Goal: Transaction & Acquisition: Purchase product/service

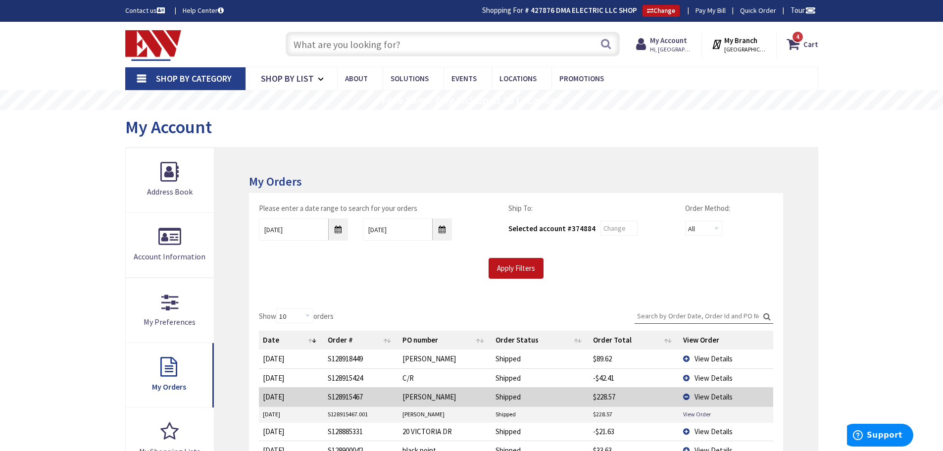
click at [360, 42] on input "text" at bounding box center [453, 44] width 334 height 25
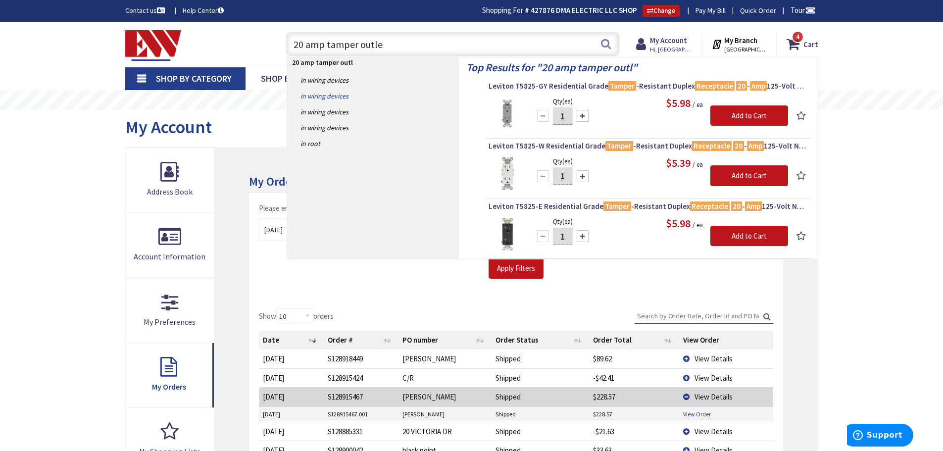
type input "20 amp tamper outlet"
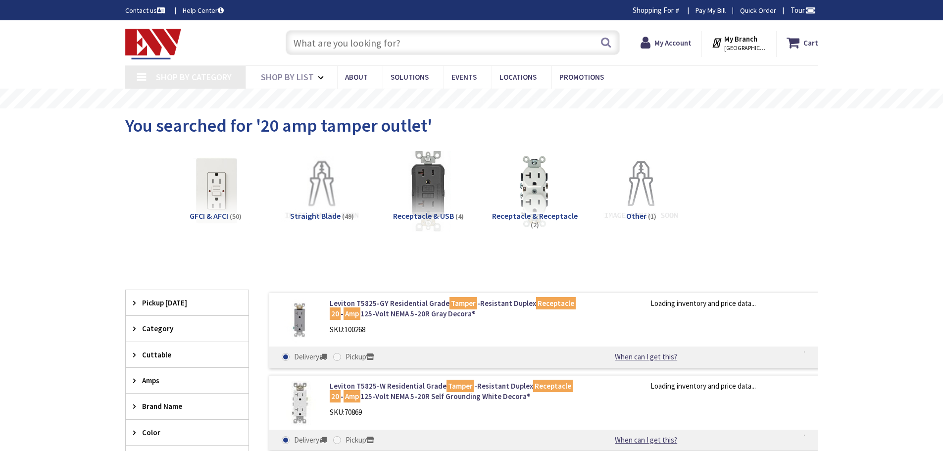
type input "[PERSON_NAME][GEOGRAPHIC_DATA], [STREET_ADDRESS]"
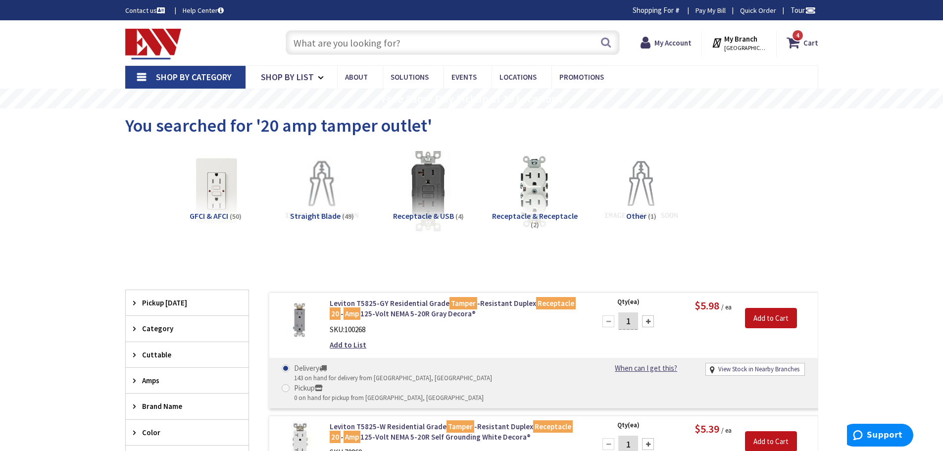
click at [417, 38] on input "text" at bounding box center [453, 42] width 334 height 25
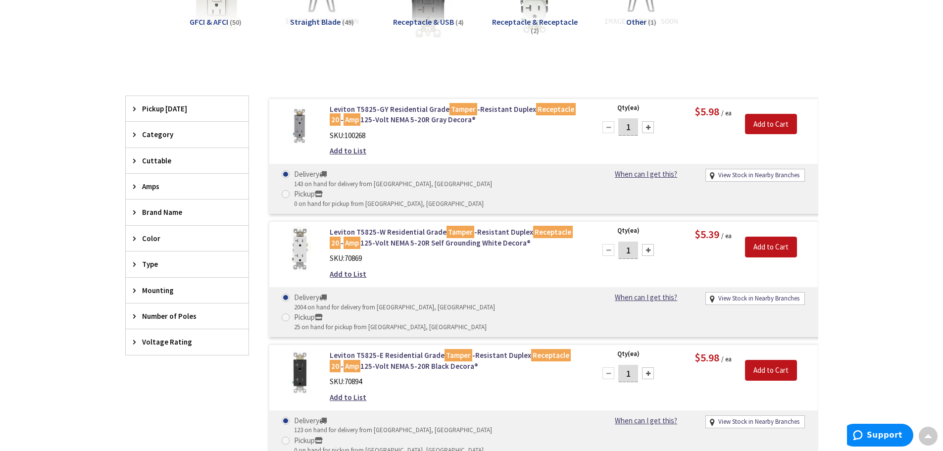
scroll to position [200, 0]
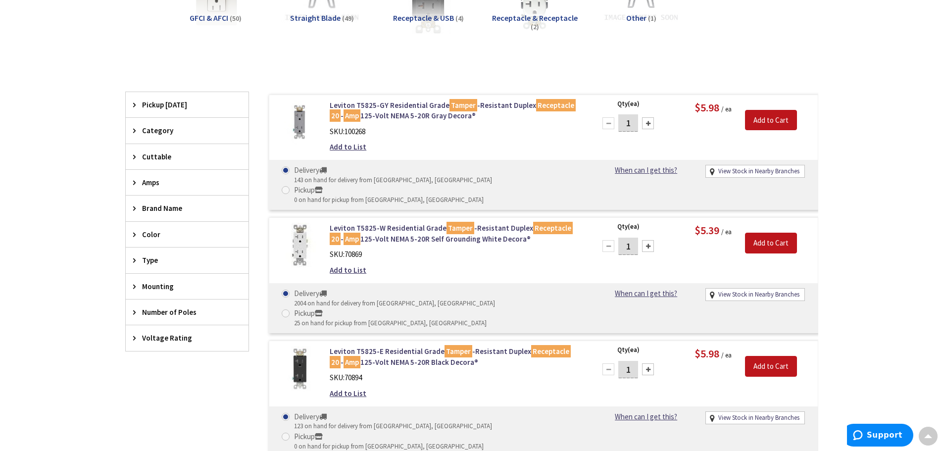
click at [173, 210] on span "Brand Name" at bounding box center [182, 208] width 81 height 10
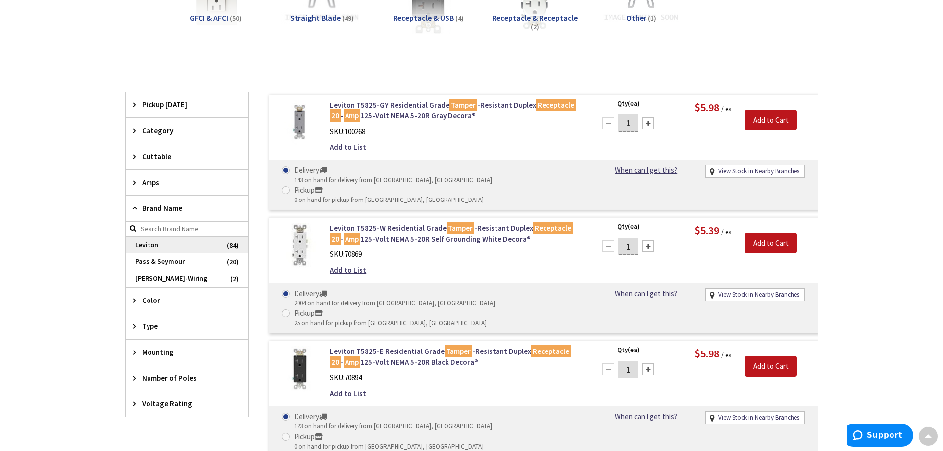
click at [173, 245] on span "Leviton" at bounding box center [187, 245] width 123 height 17
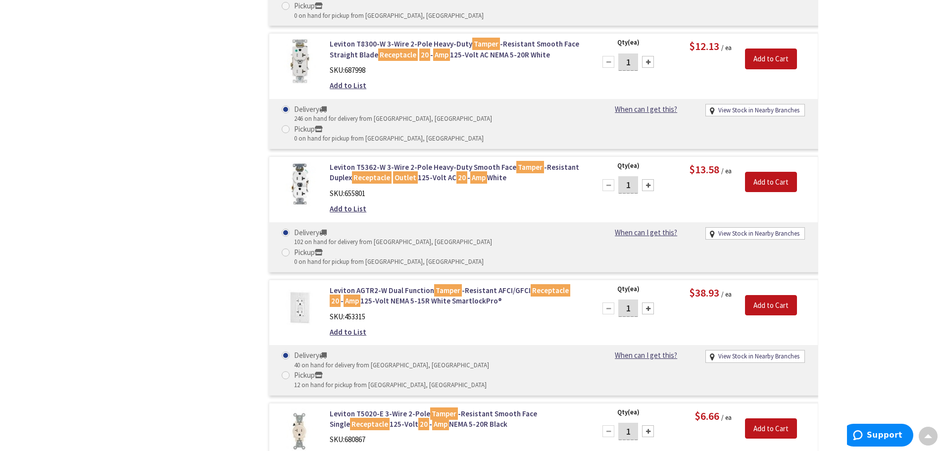
scroll to position [2230, 0]
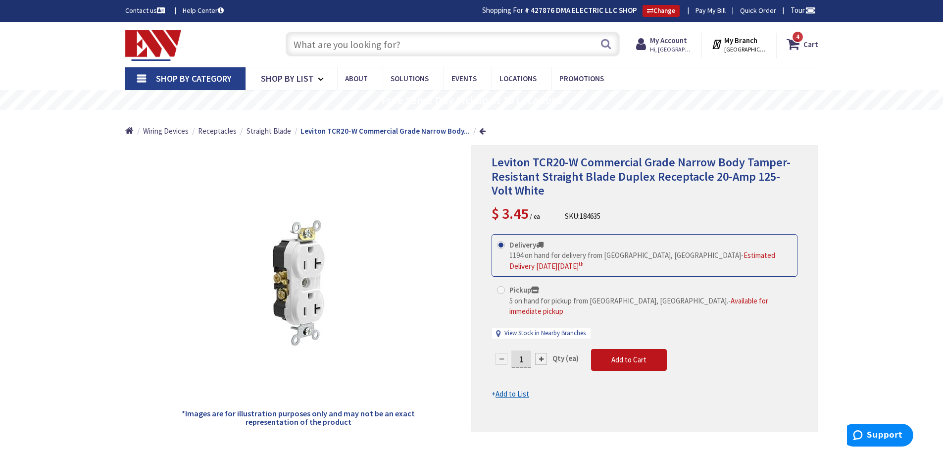
click at [364, 40] on input "text" at bounding box center [453, 44] width 334 height 25
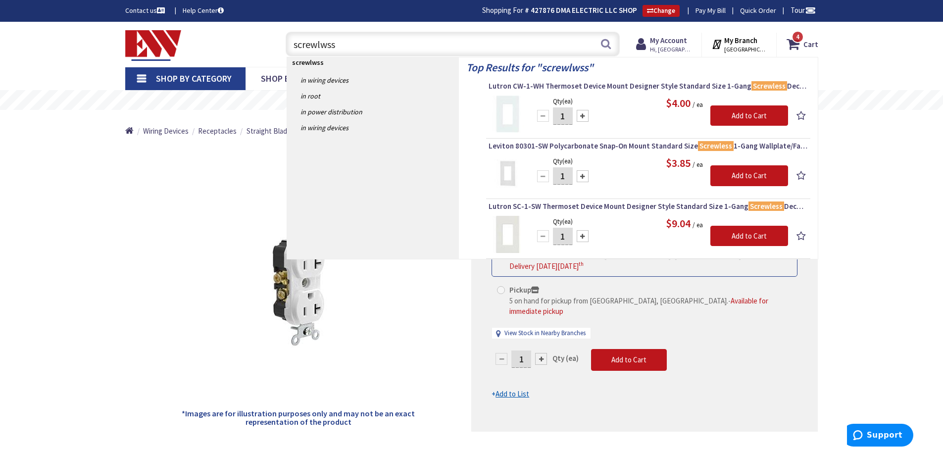
type input "screwlwss"
click at [647, 148] on span "Leviton 80301-SW Polycarbonate Snap-On Mount Standard Size Screwless 1-Gang Wal…" at bounding box center [648, 146] width 319 height 10
